Goal: Transaction & Acquisition: Obtain resource

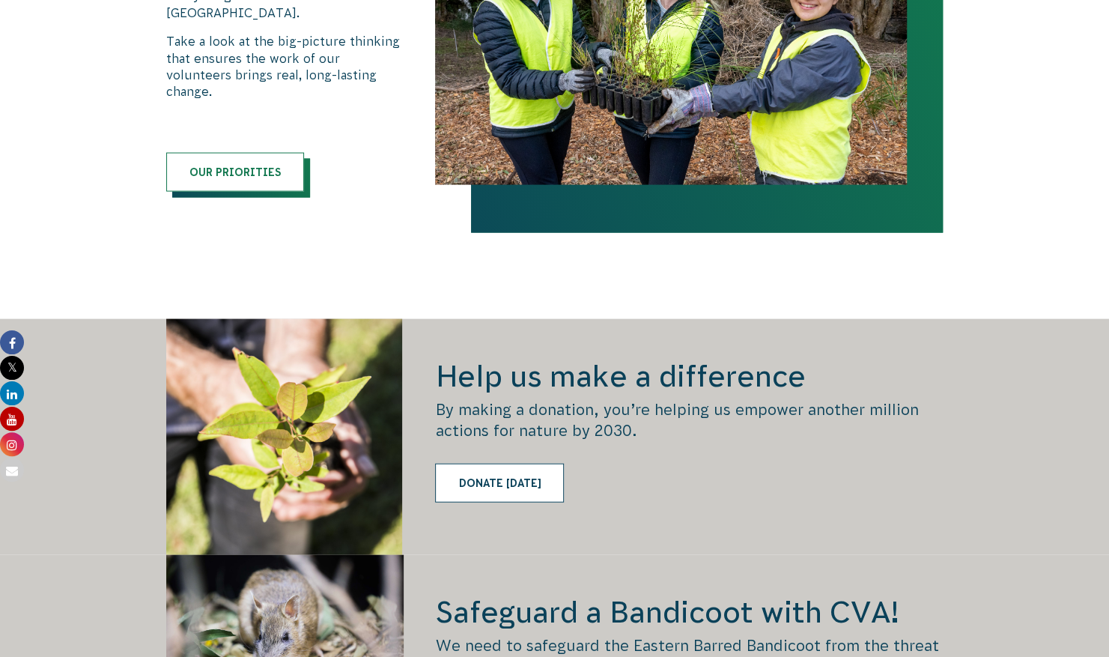
scroll to position [1959, 0]
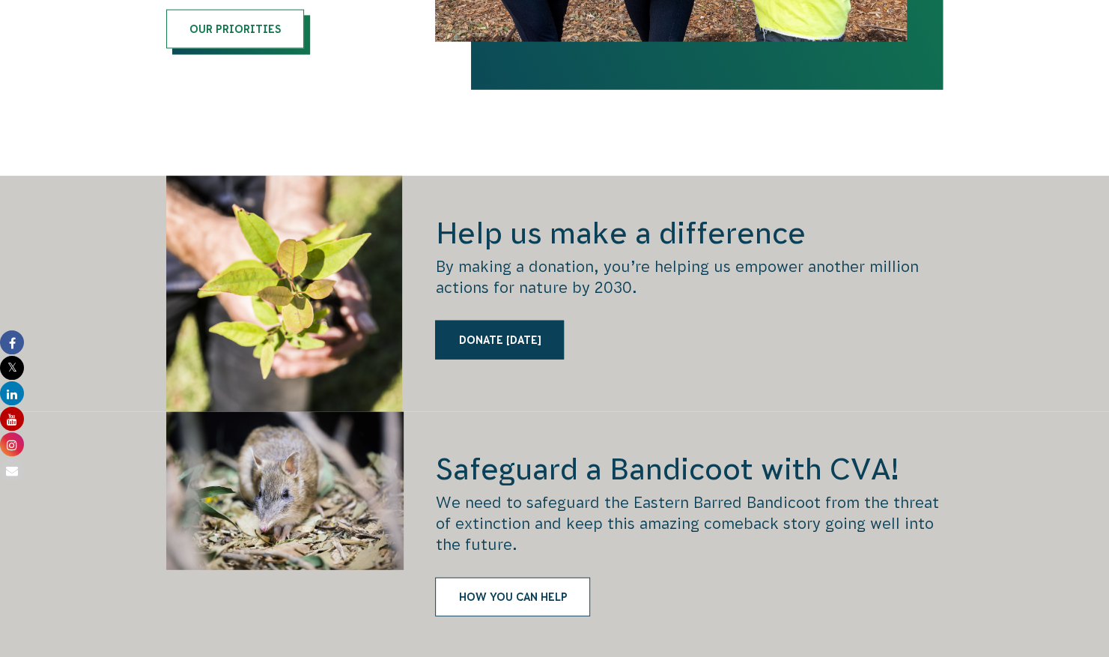
click at [488, 577] on link "HOW YOU CAN HELP" at bounding box center [512, 596] width 155 height 39
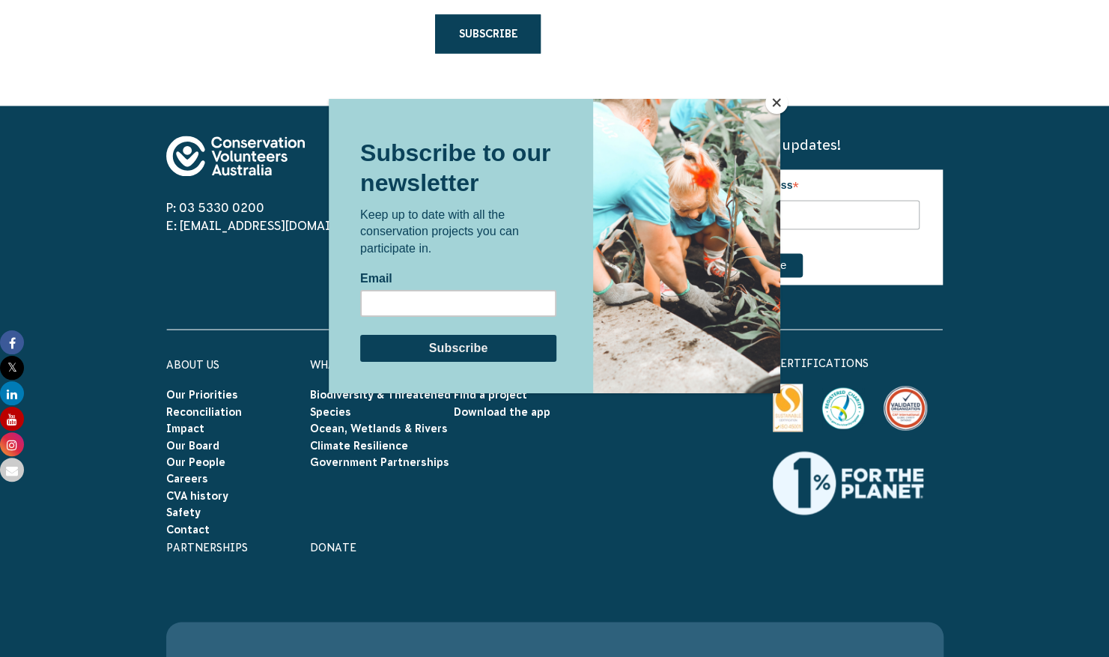
scroll to position [4714, 0]
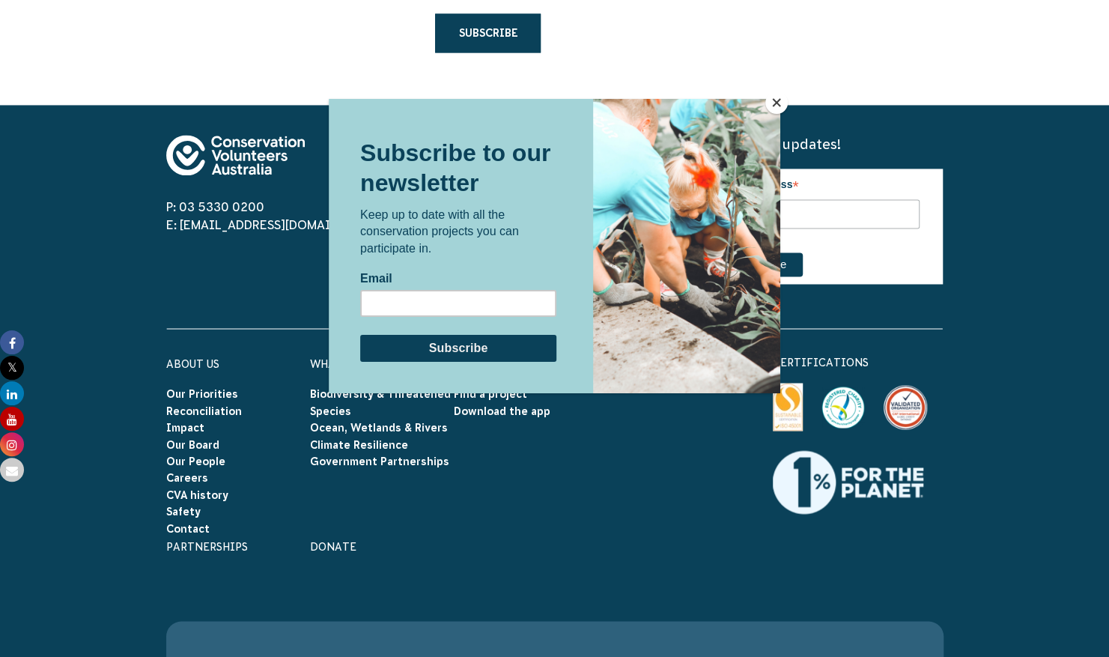
click at [774, 103] on button "Close" at bounding box center [776, 102] width 22 height 22
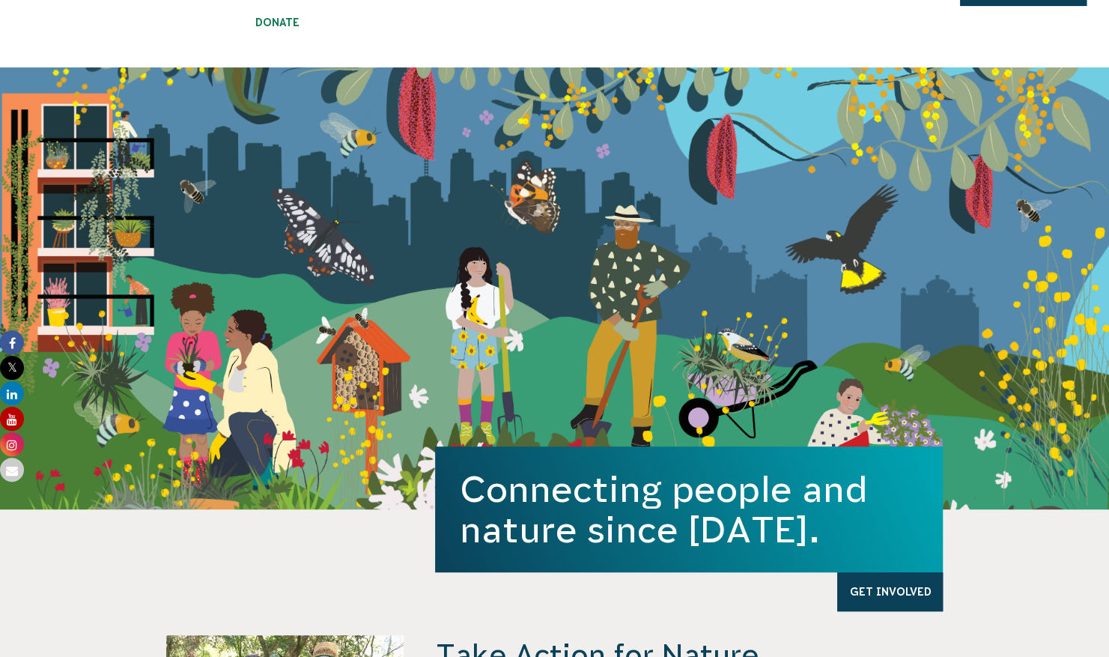
scroll to position [0, 0]
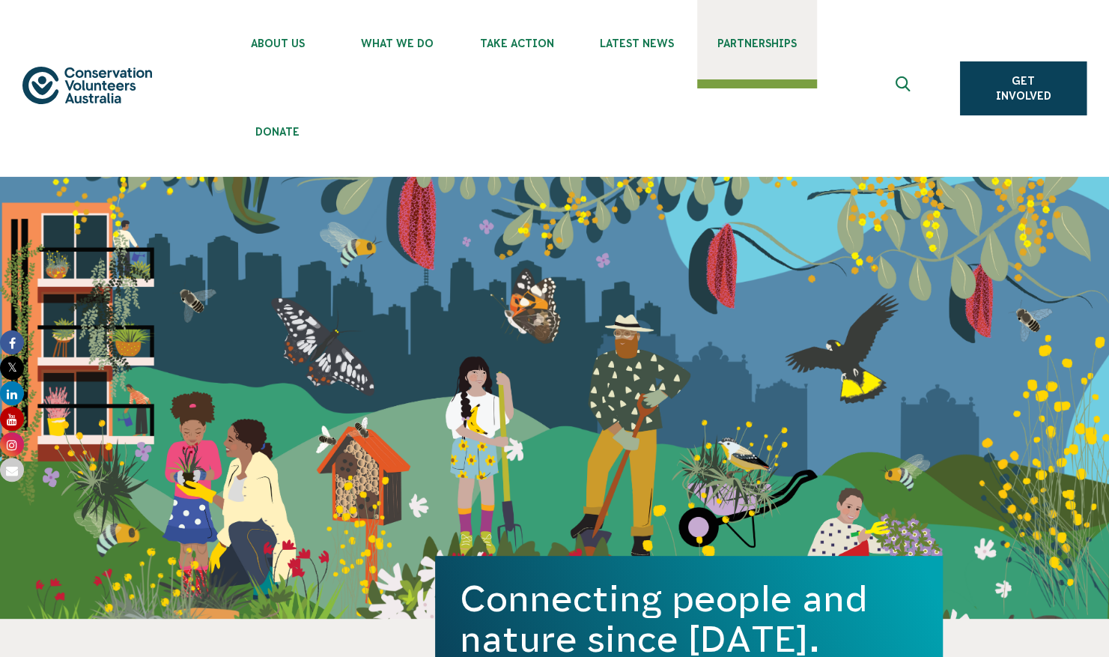
click at [772, 46] on span "Partnerships" at bounding box center [757, 43] width 120 height 12
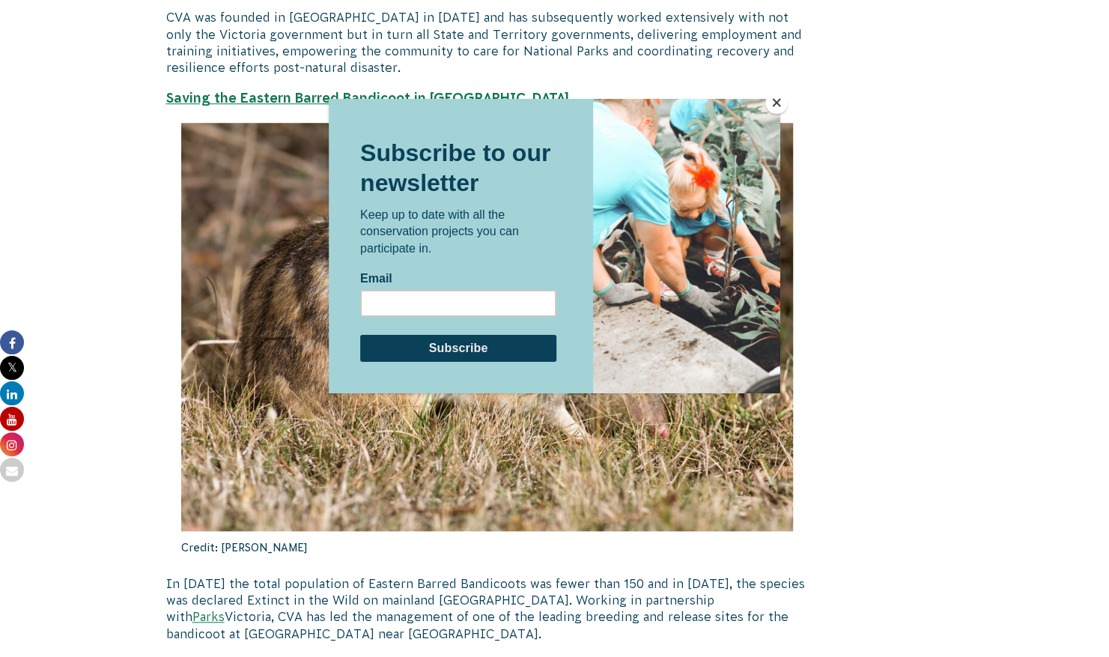
scroll to position [3862, 0]
click at [782, 103] on button "Close" at bounding box center [776, 102] width 22 height 22
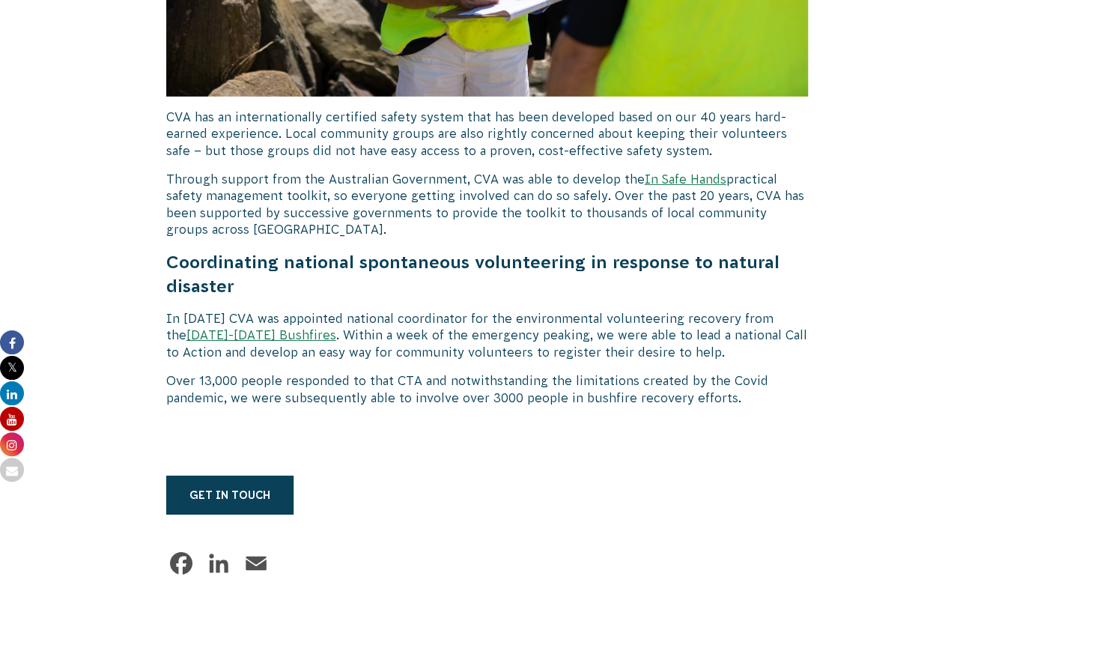
scroll to position [6059, 0]
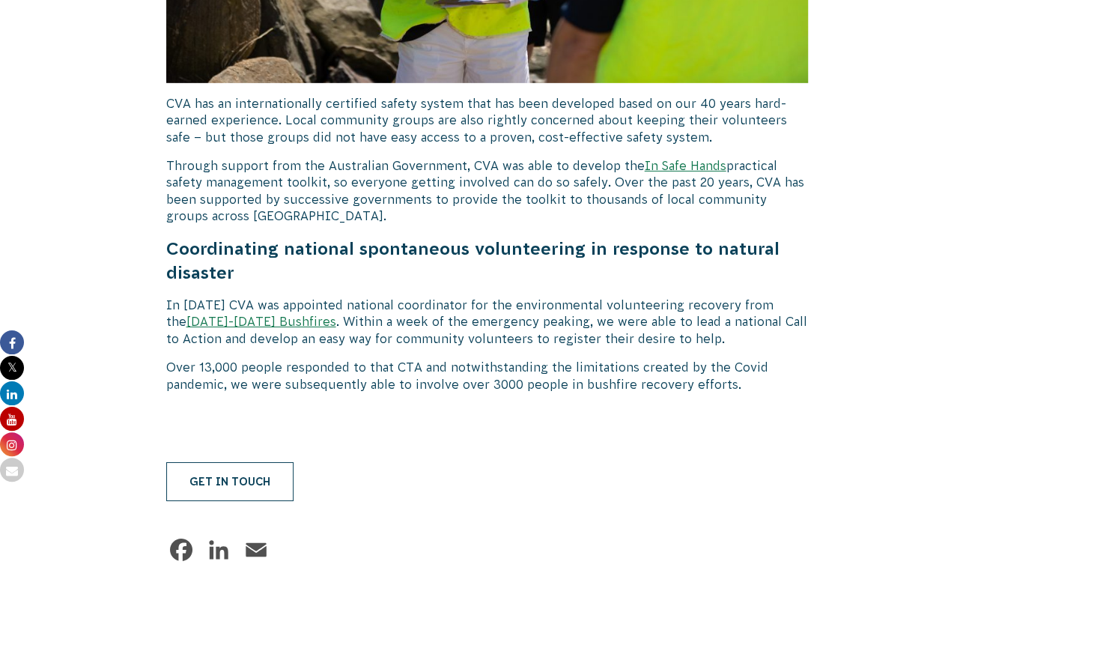
click at [251, 462] on link "Get in touch" at bounding box center [229, 481] width 127 height 39
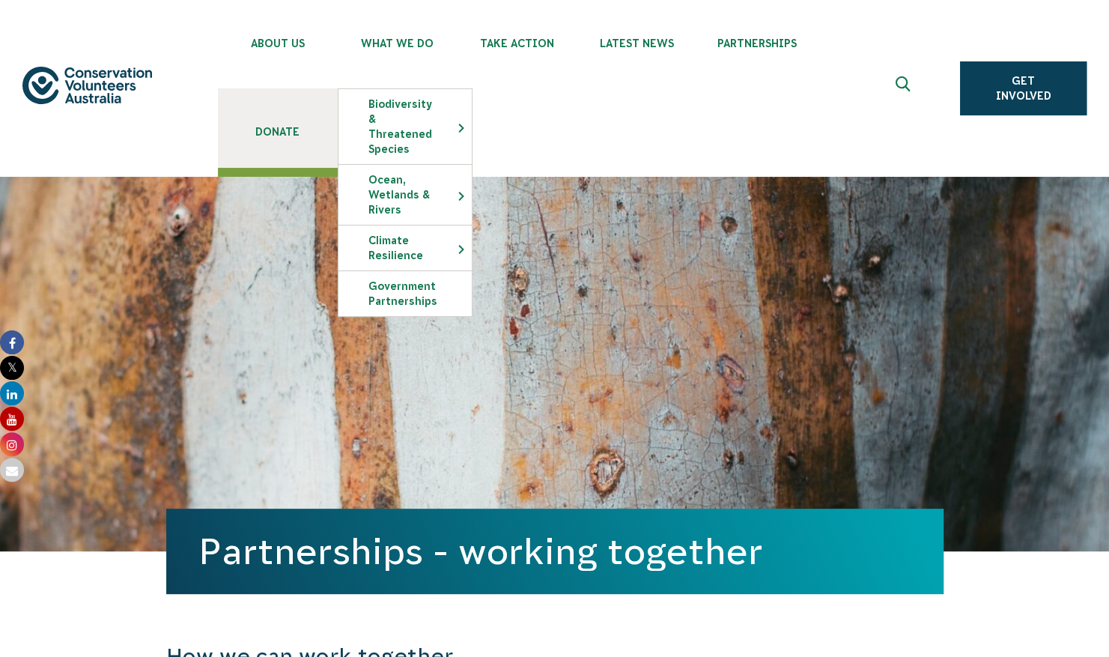
click at [291, 122] on link "Donate" at bounding box center [278, 127] width 120 height 79
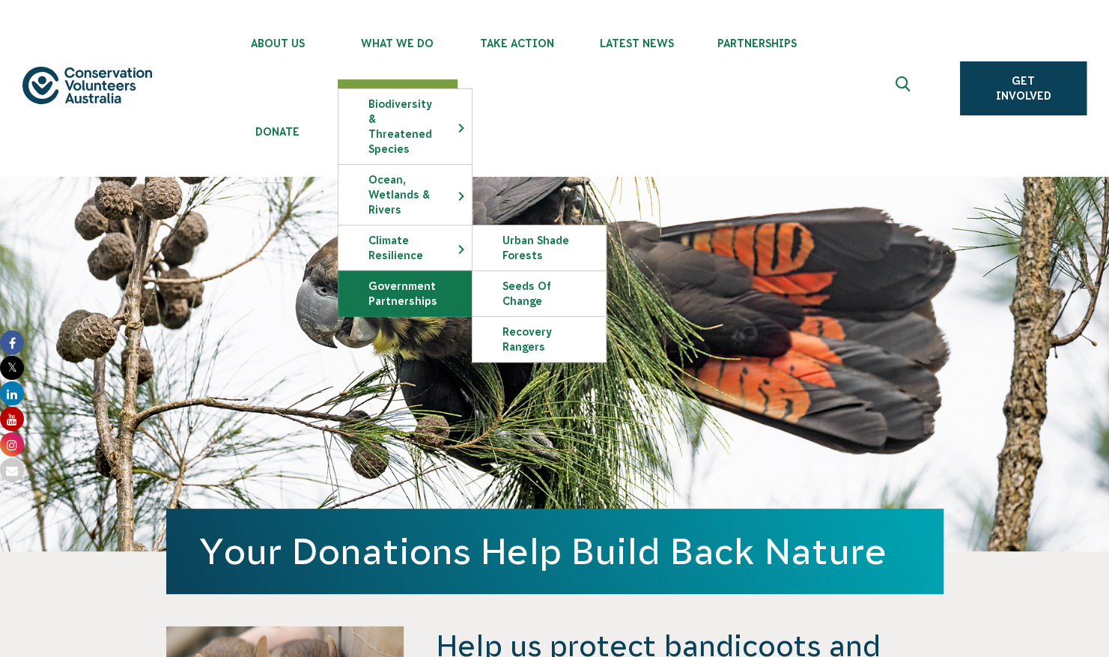
click at [380, 282] on link "Government Partnerships" at bounding box center [405, 293] width 133 height 45
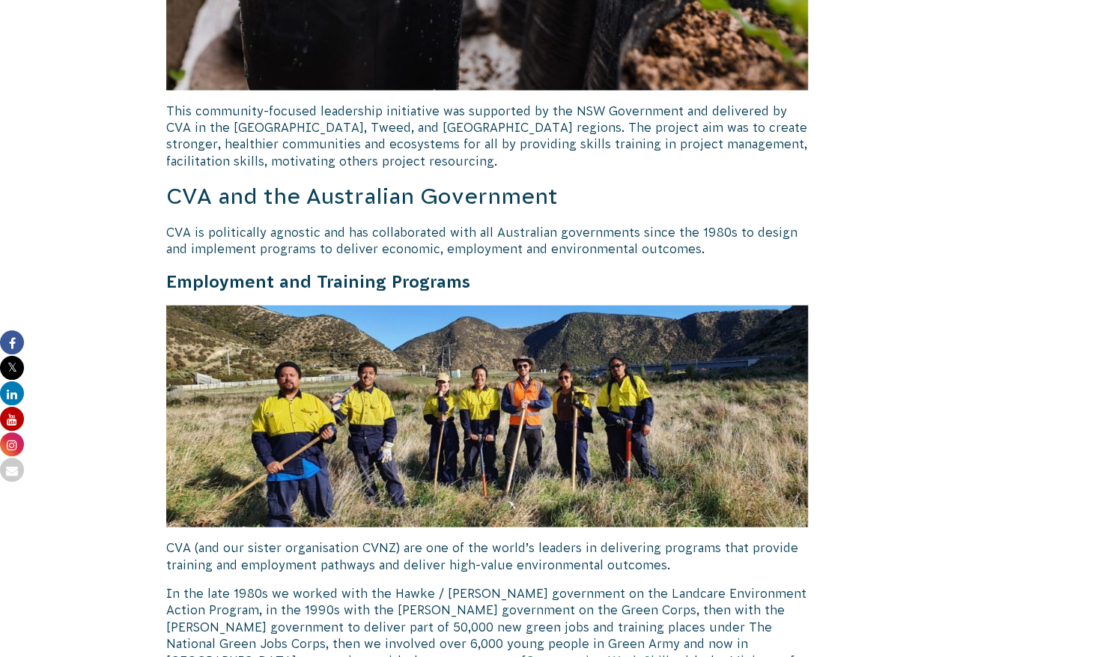
scroll to position [4728, 0]
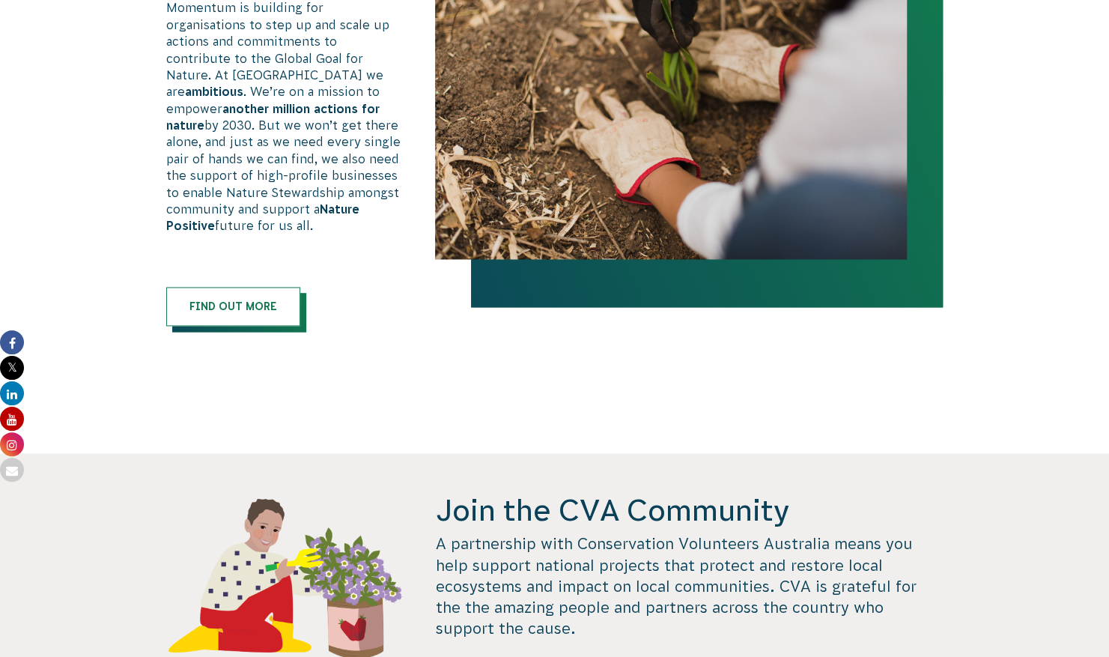
scroll to position [932, 0]
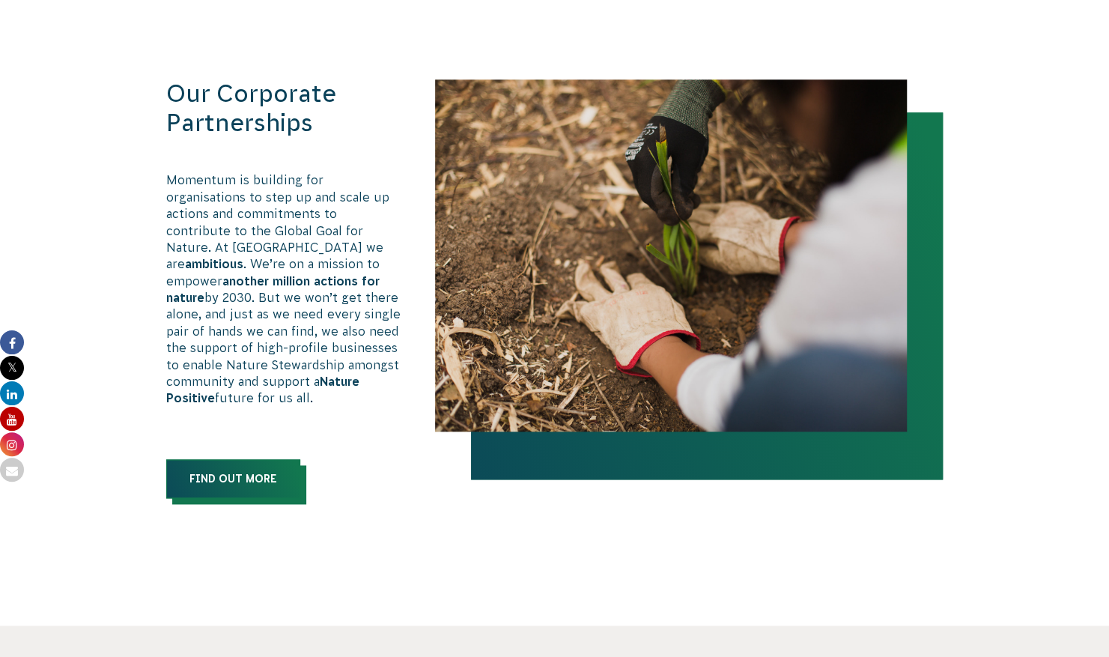
click at [207, 459] on link "Find out more" at bounding box center [233, 478] width 134 height 39
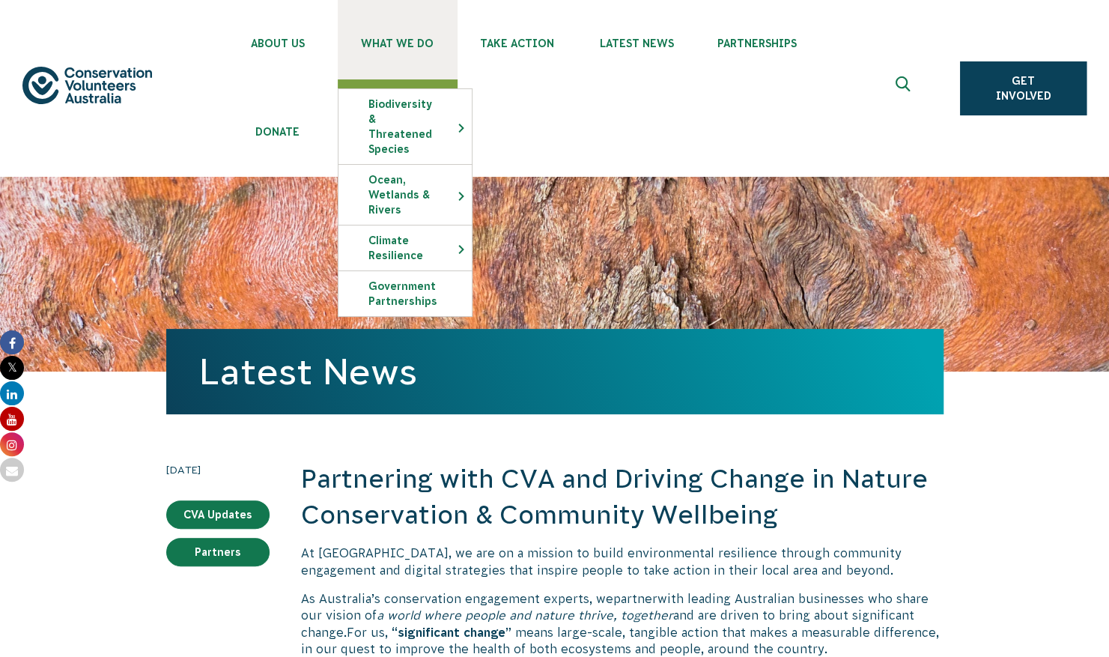
click at [376, 52] on link "What We Do" at bounding box center [398, 39] width 120 height 79
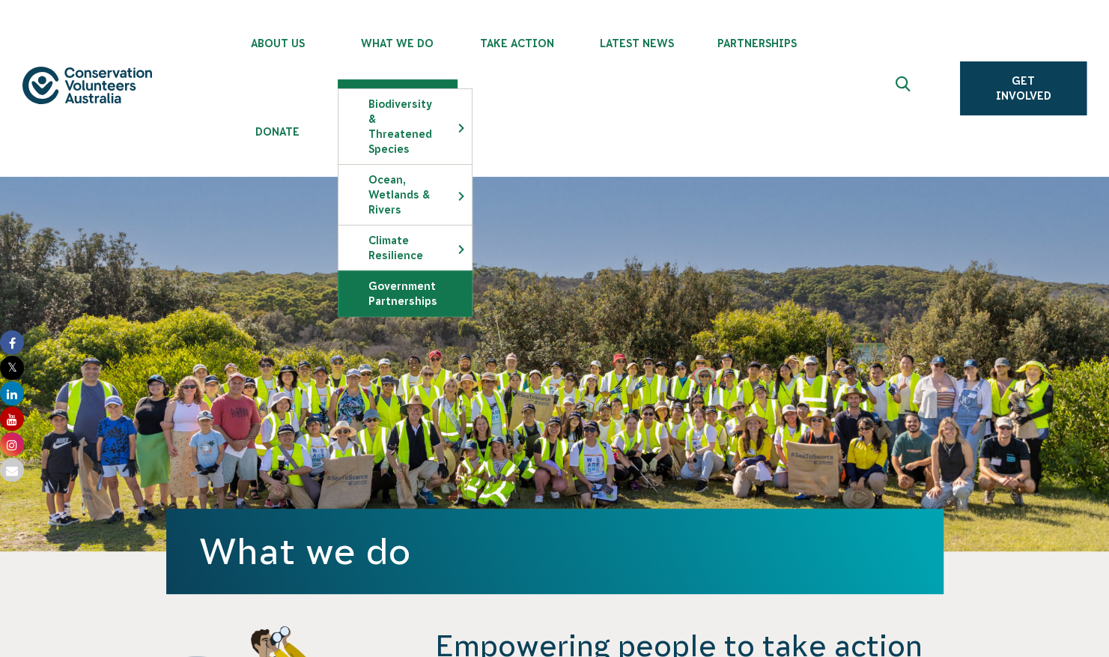
click at [415, 271] on link "Government Partnerships" at bounding box center [405, 293] width 133 height 45
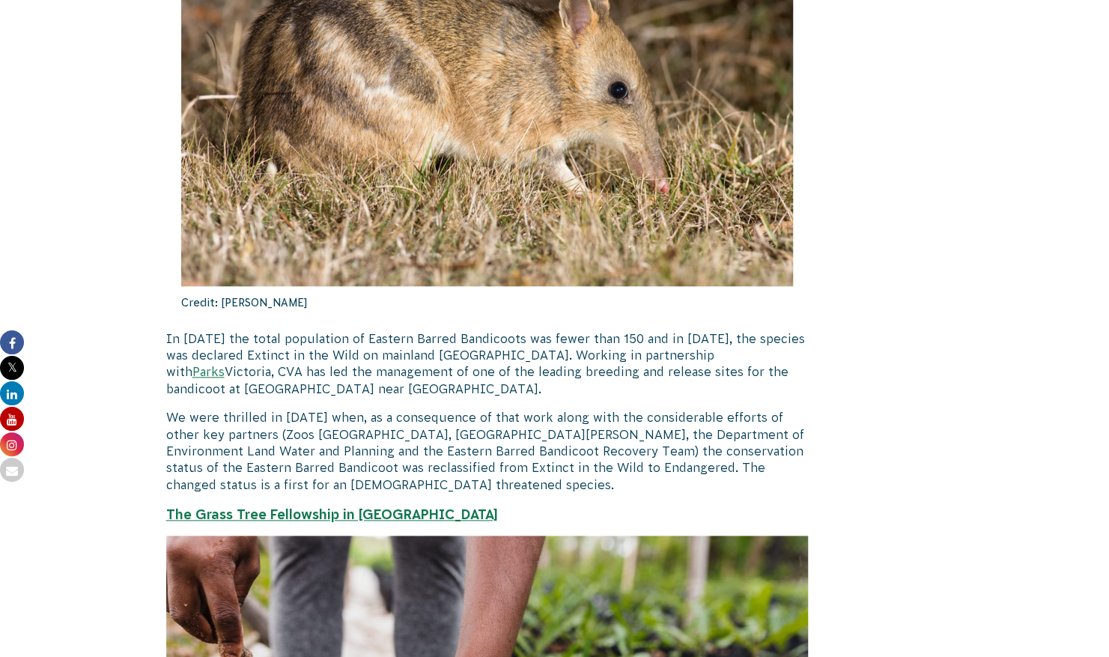
scroll to position [4093, 0]
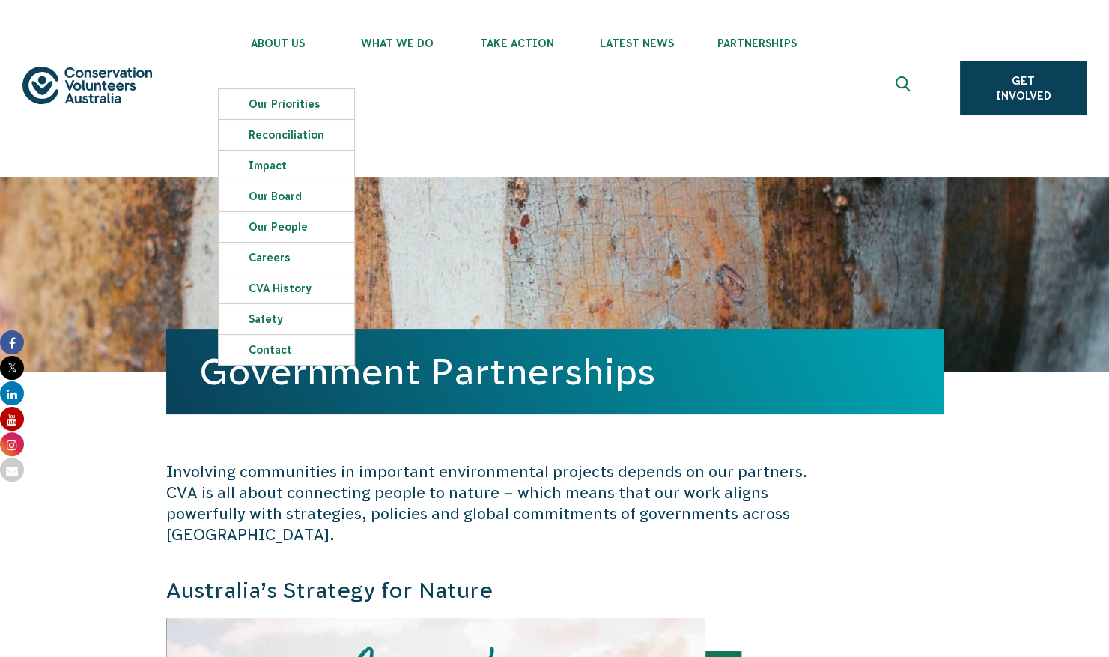
click at [115, 76] on img at bounding box center [87, 85] width 130 height 37
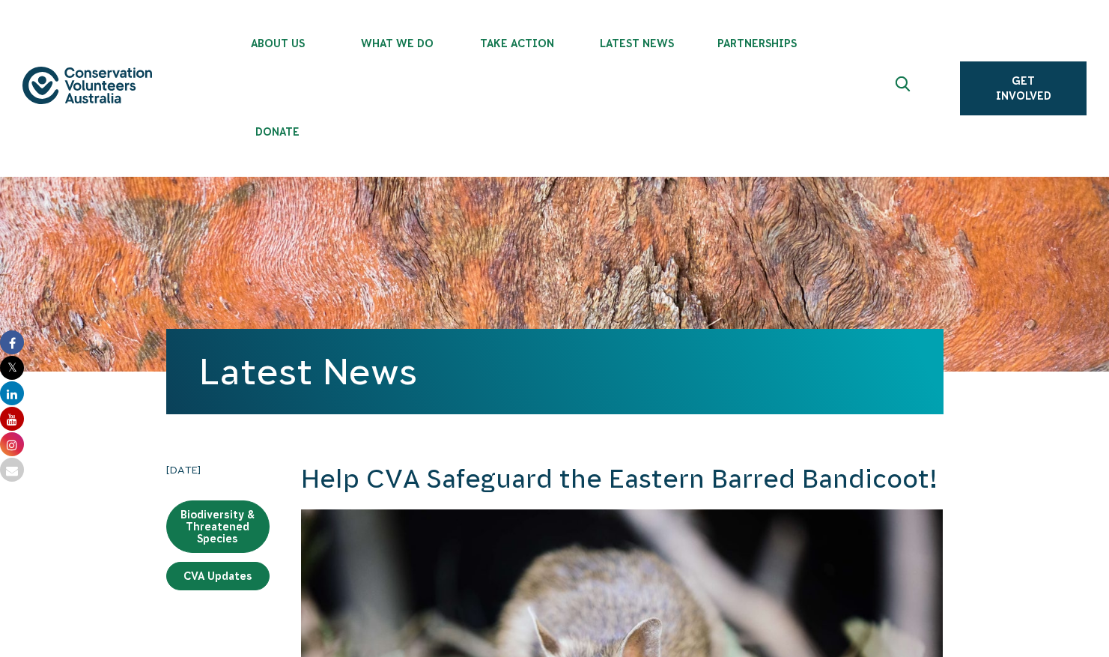
scroll to position [623, 0]
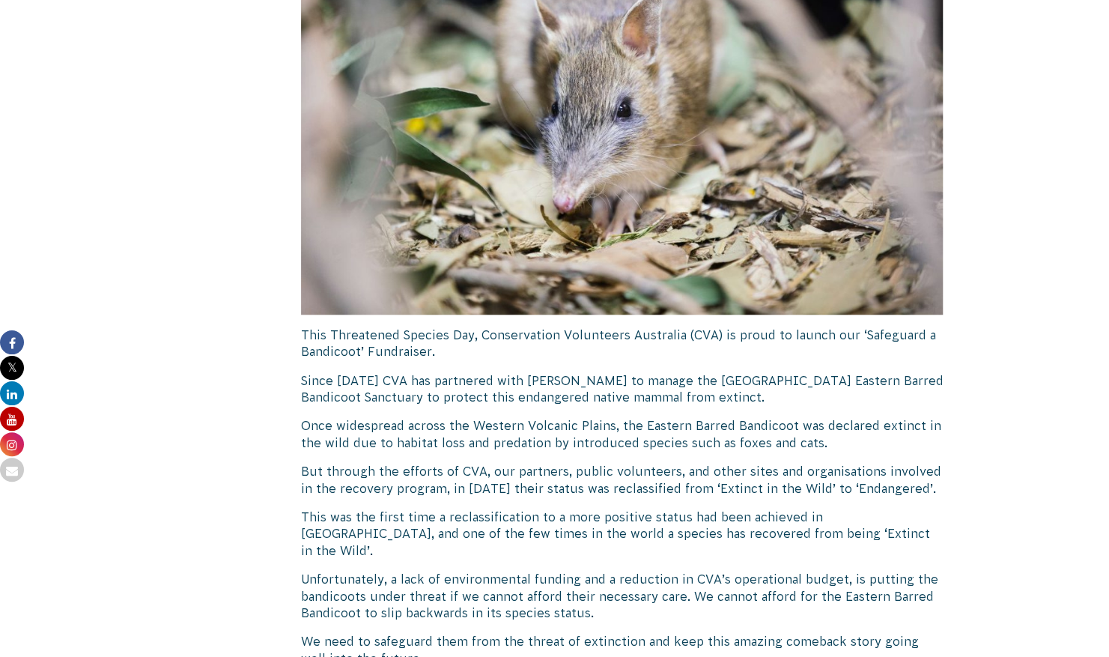
scroll to position [623, 0]
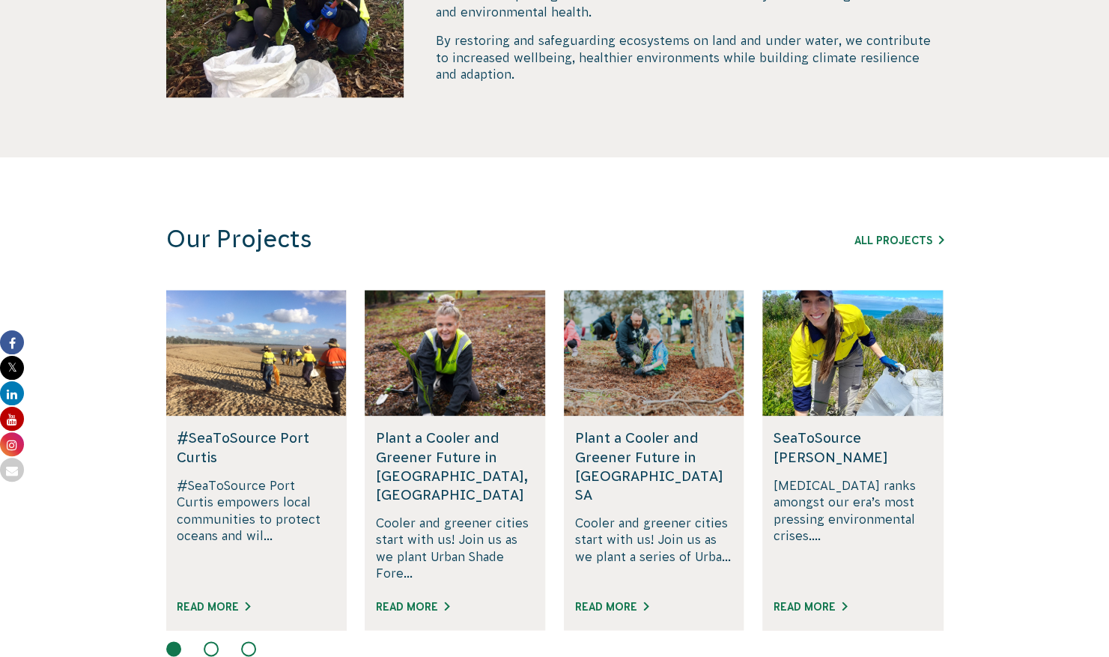
scroll to position [840, 0]
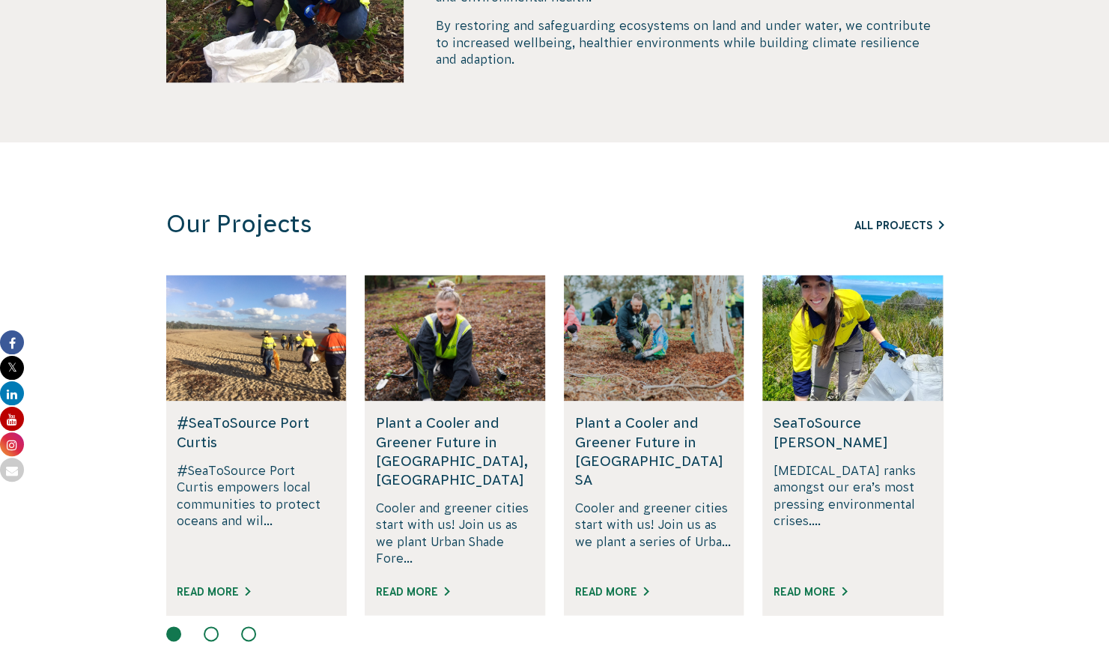
click at [868, 228] on link "All Projects" at bounding box center [899, 225] width 89 height 12
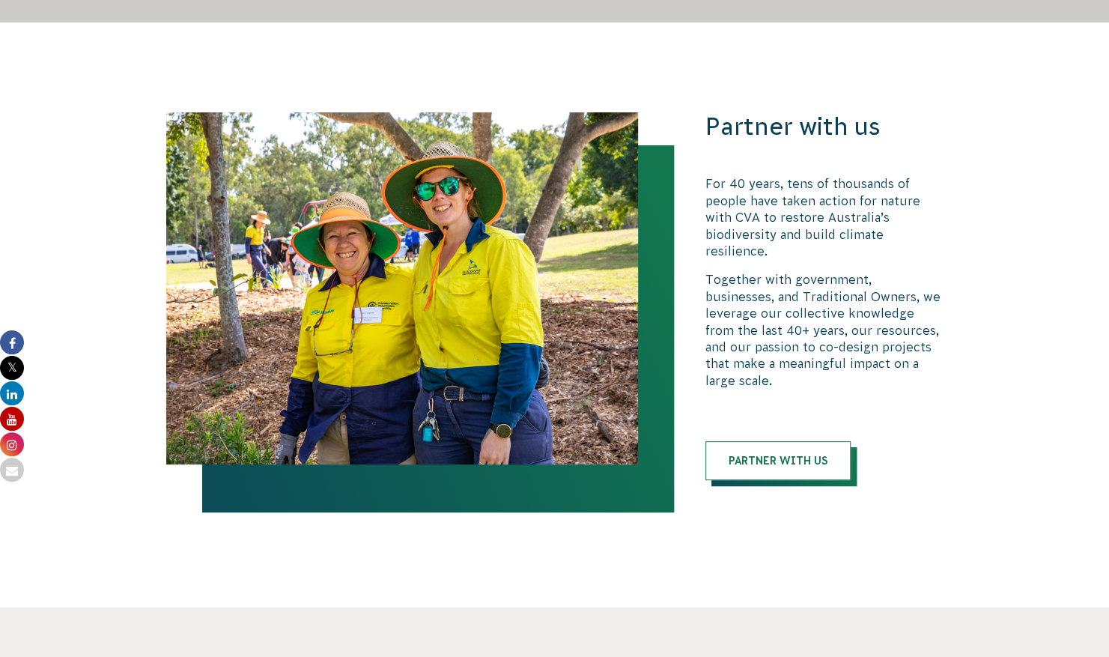
scroll to position [3292, 0]
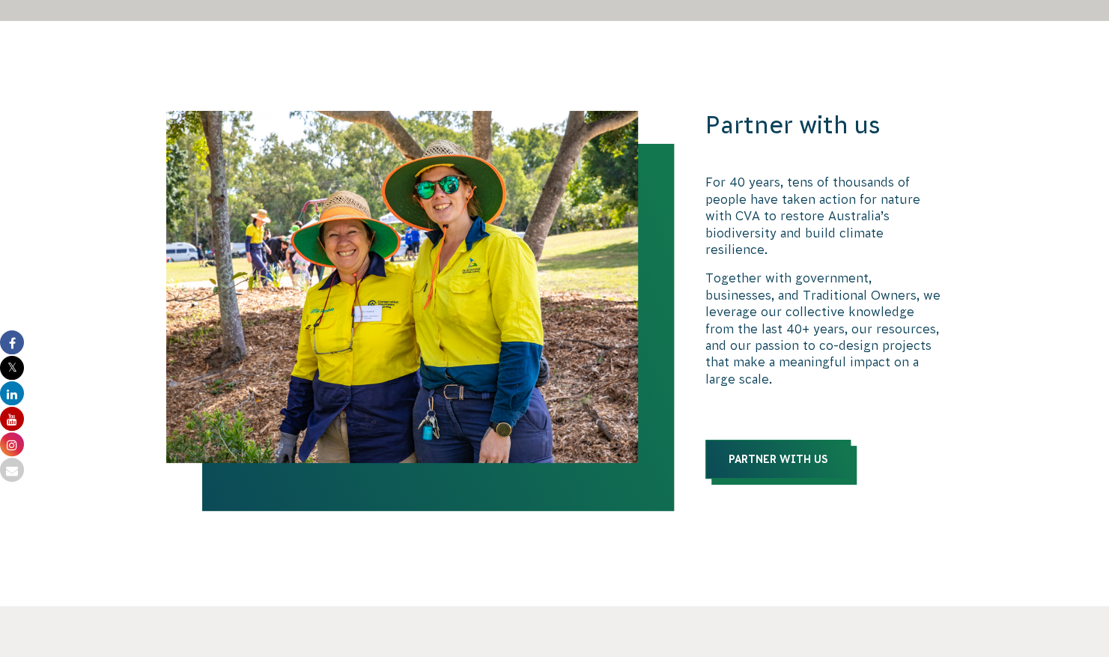
click at [737, 440] on link "Partner with us" at bounding box center [778, 459] width 145 height 39
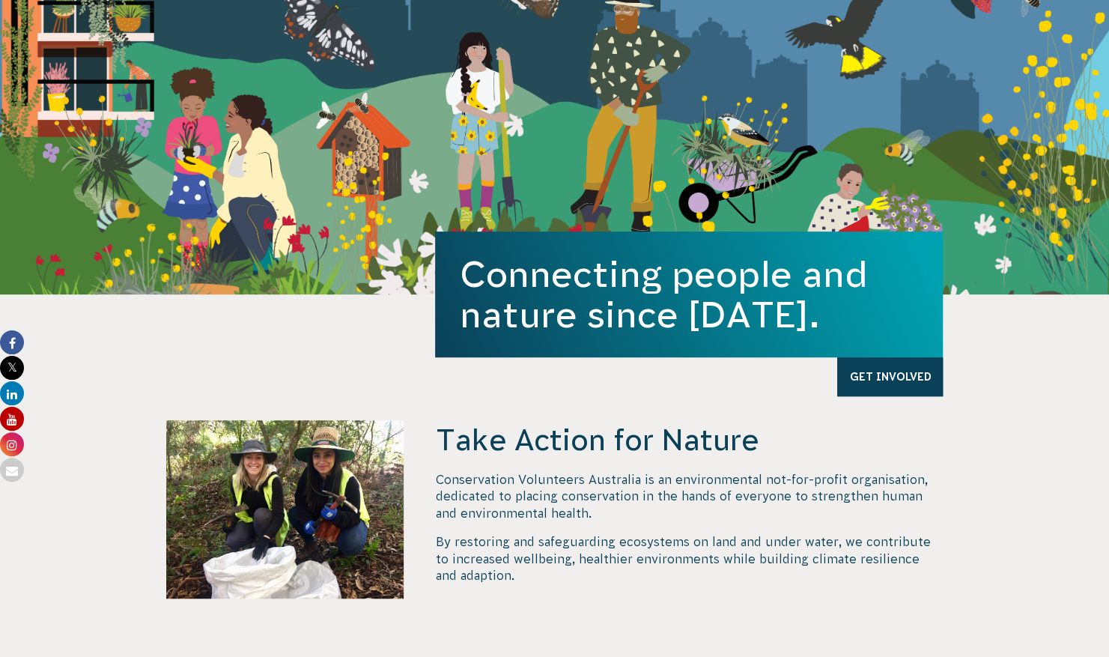
scroll to position [333, 0]
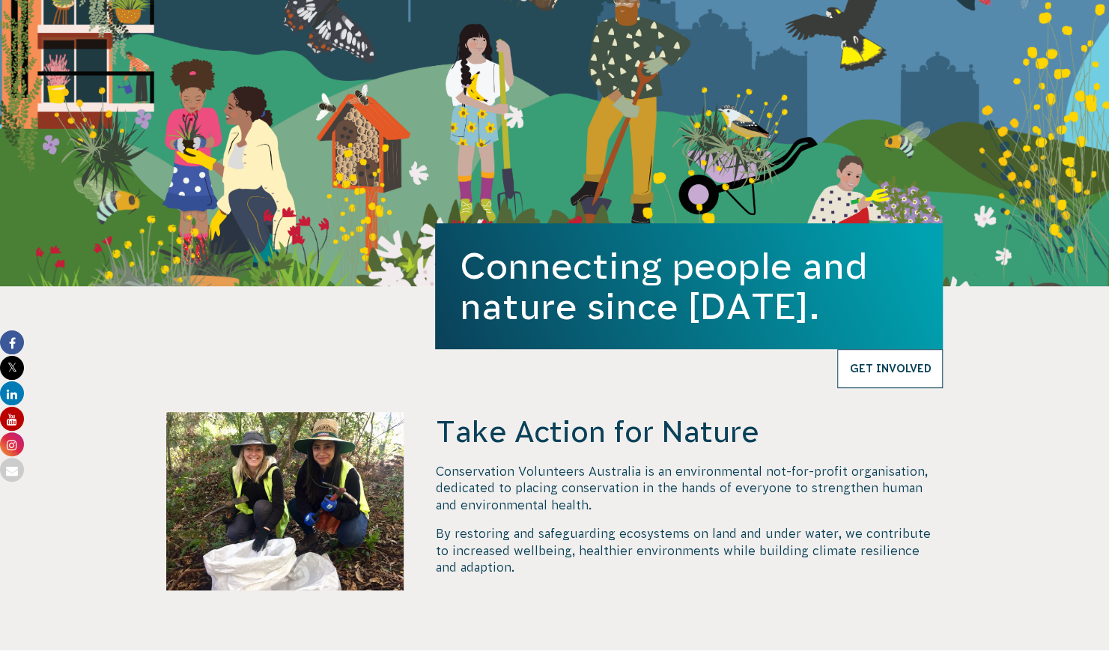
click at [878, 366] on link "Get Involved" at bounding box center [890, 368] width 106 height 39
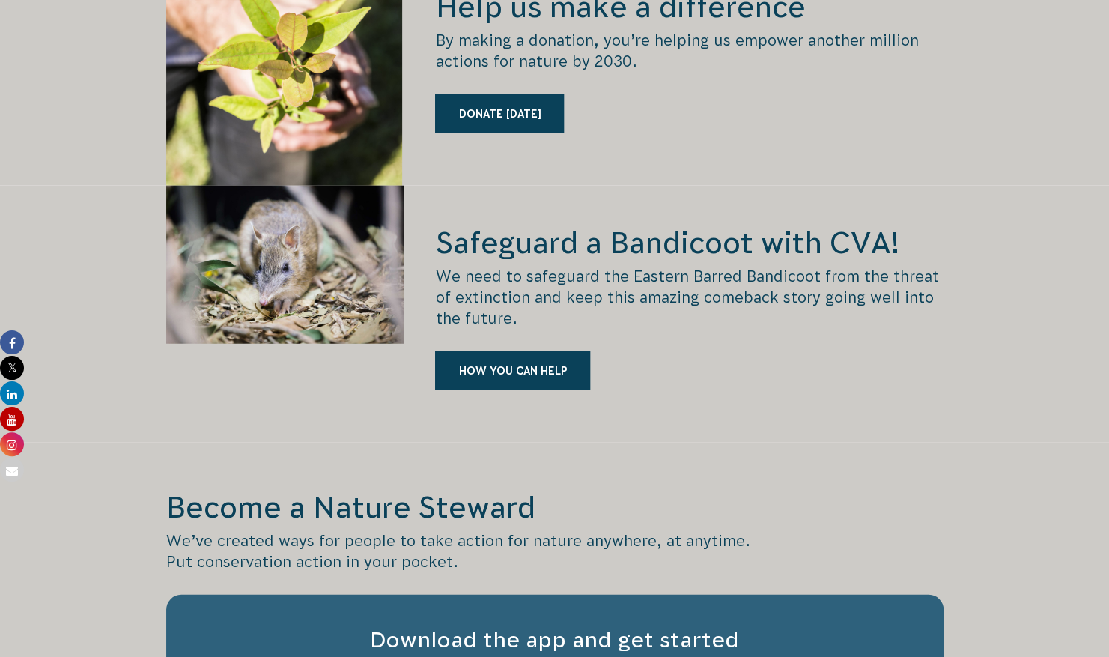
scroll to position [2181, 0]
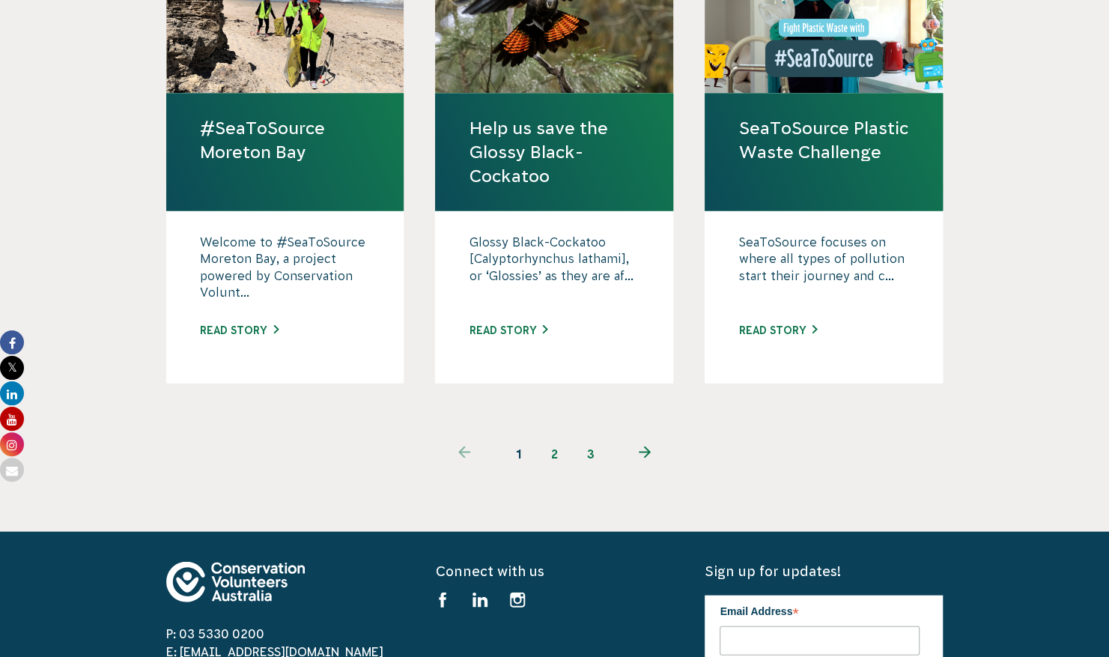
scroll to position [1600, 0]
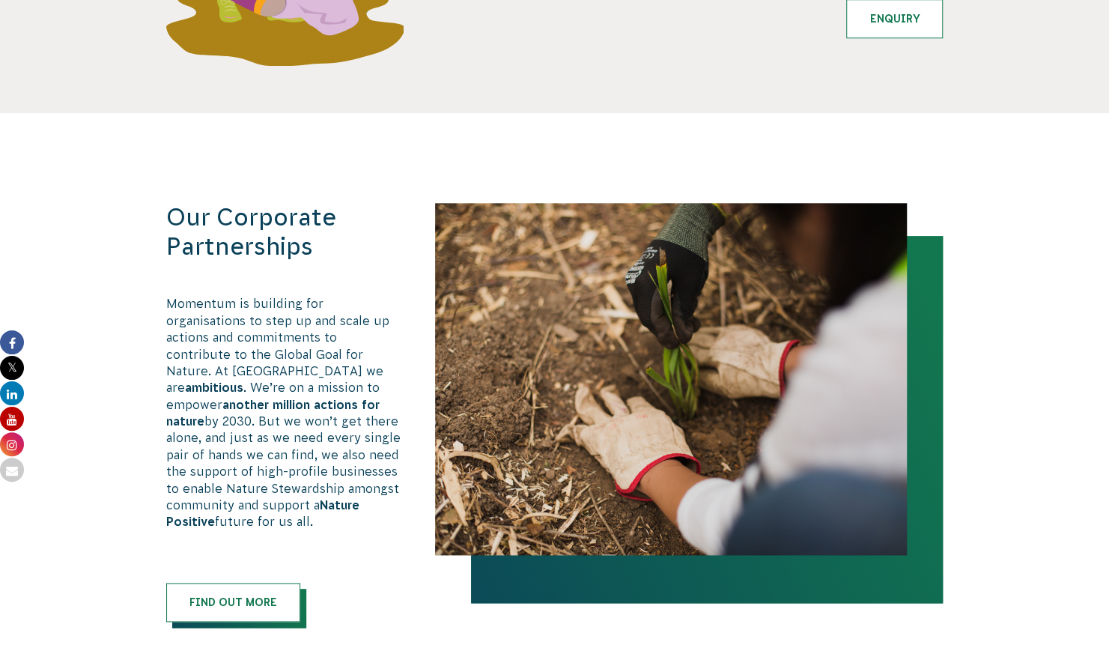
scroll to position [878, 0]
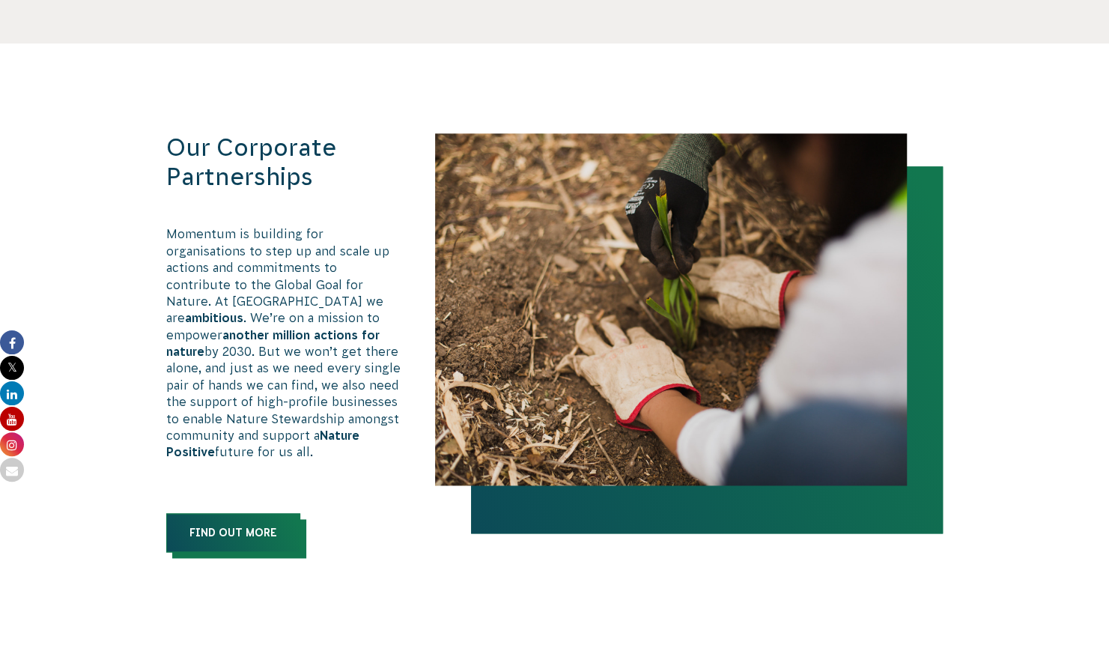
click at [249, 521] on link "Find out more" at bounding box center [233, 532] width 134 height 39
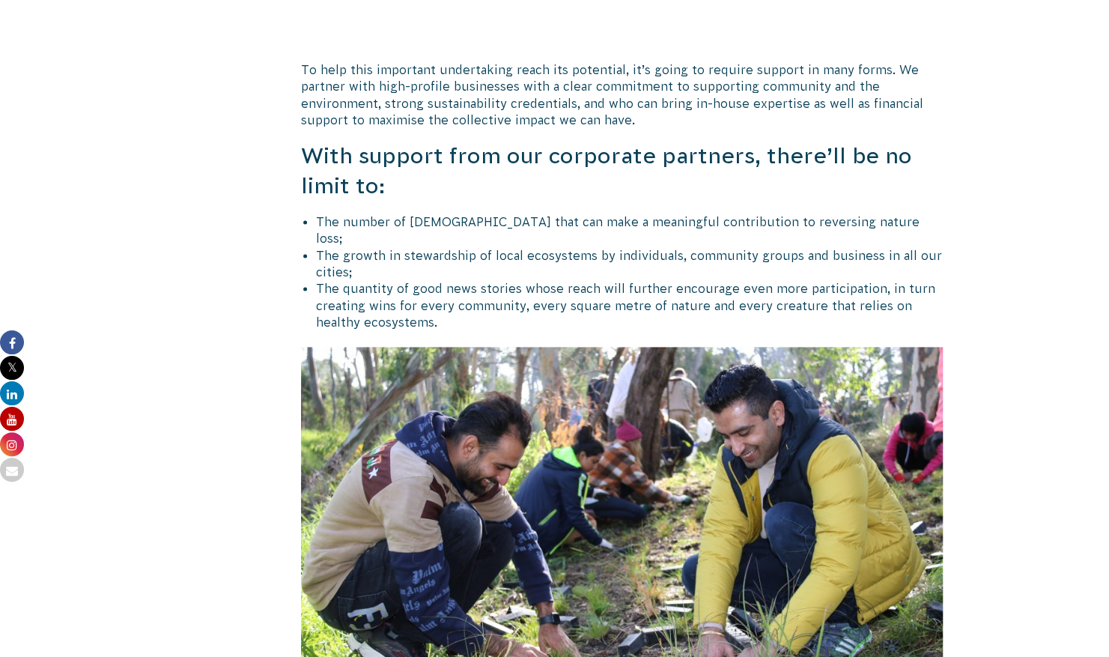
scroll to position [1074, 0]
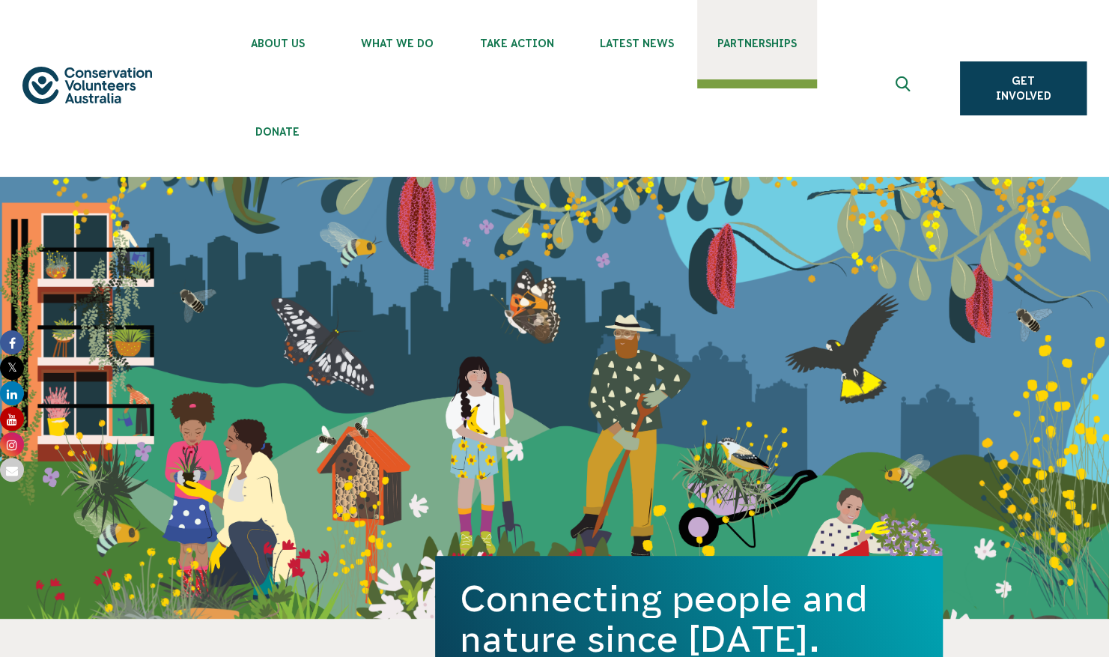
click at [730, 41] on span "Partnerships" at bounding box center [757, 43] width 120 height 12
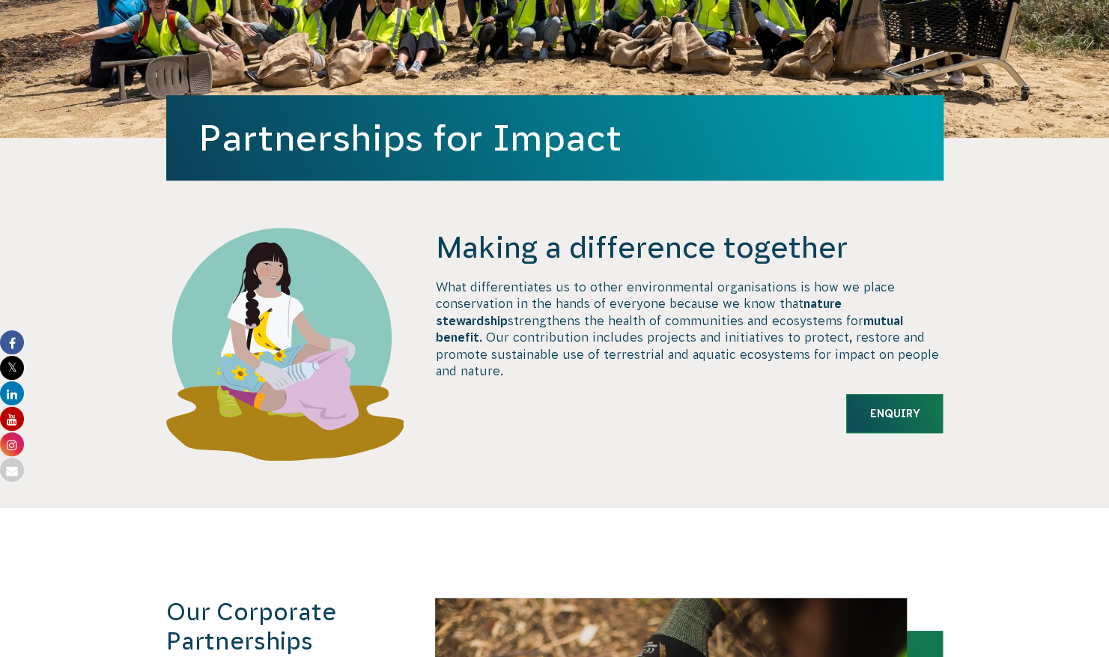
click at [873, 419] on link "Enquiry" at bounding box center [894, 413] width 97 height 39
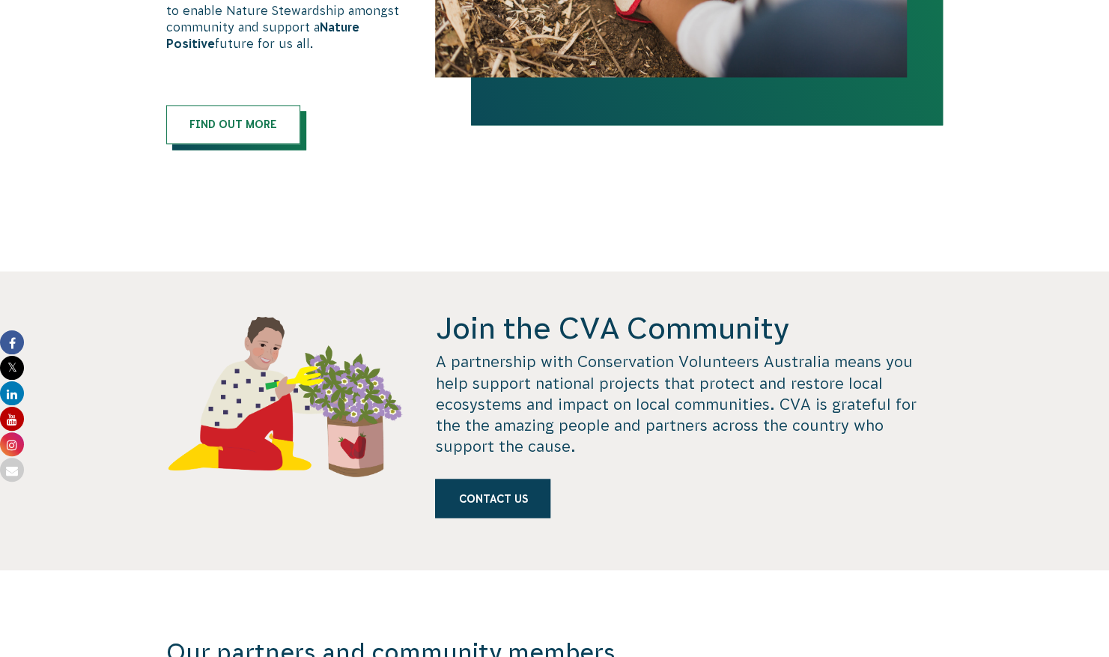
scroll to position [1254, 0]
